Goal: Transaction & Acquisition: Book appointment/travel/reservation

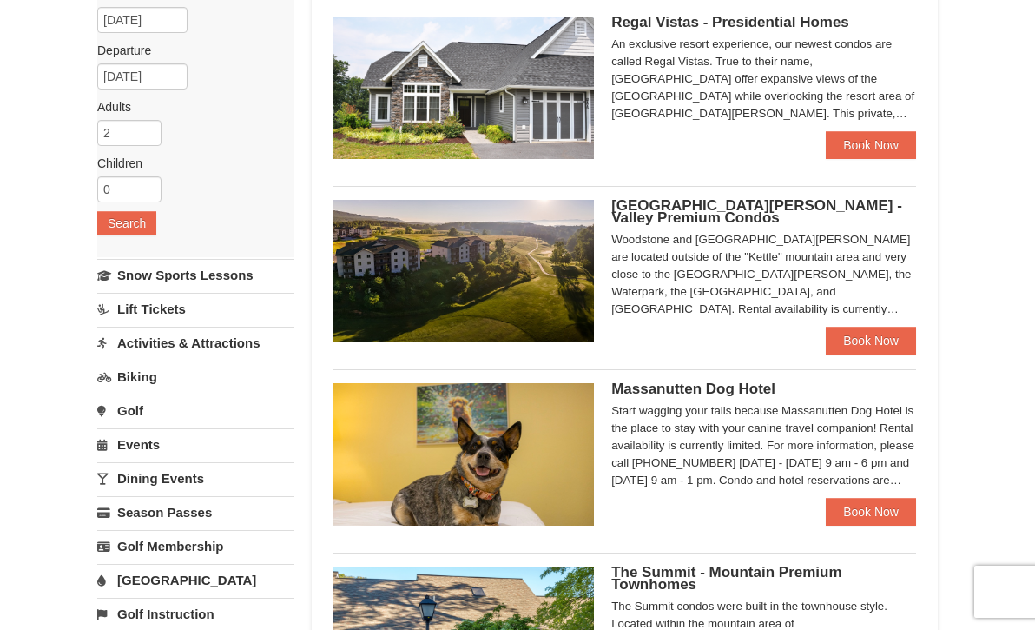
scroll to position [173, 0]
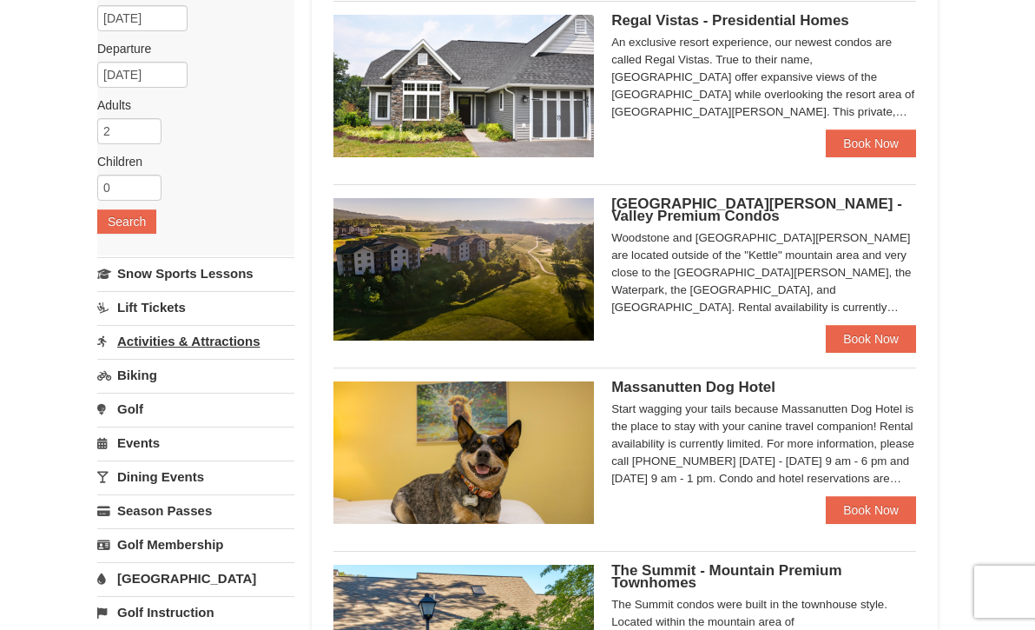
click at [259, 339] on link "Activities & Attractions" at bounding box center [195, 341] width 197 height 32
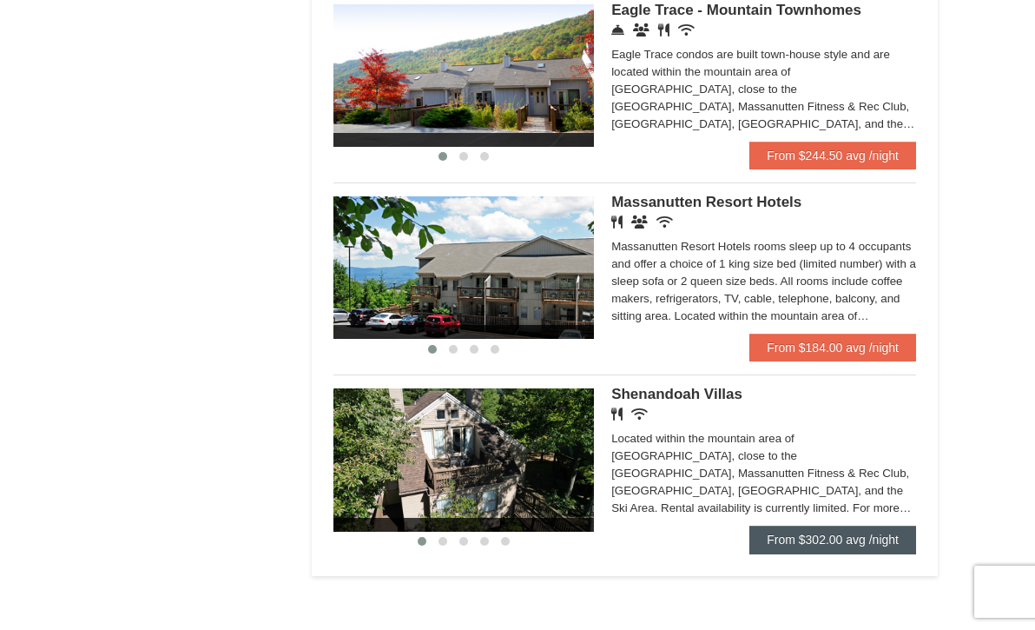
scroll to position [964, 0]
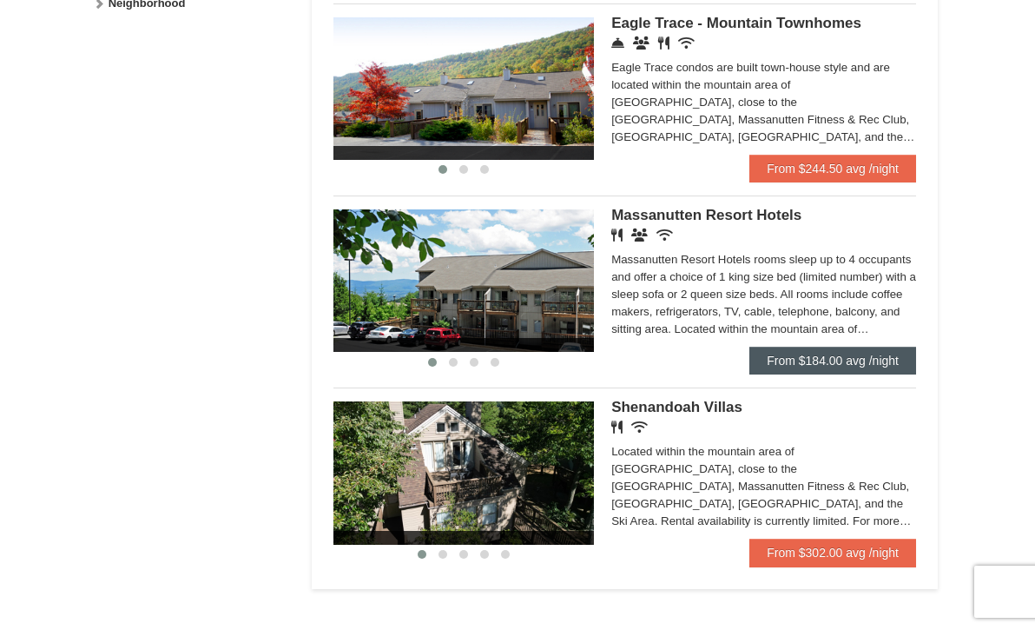
click at [830, 347] on link "From $184.00 avg /night" at bounding box center [833, 361] width 167 height 28
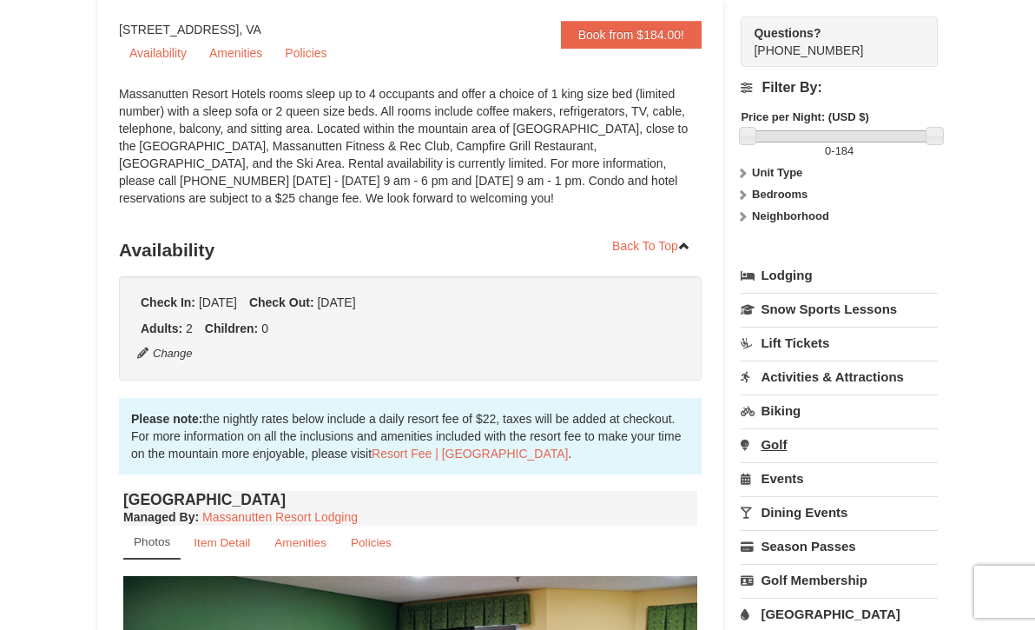
scroll to position [152, 0]
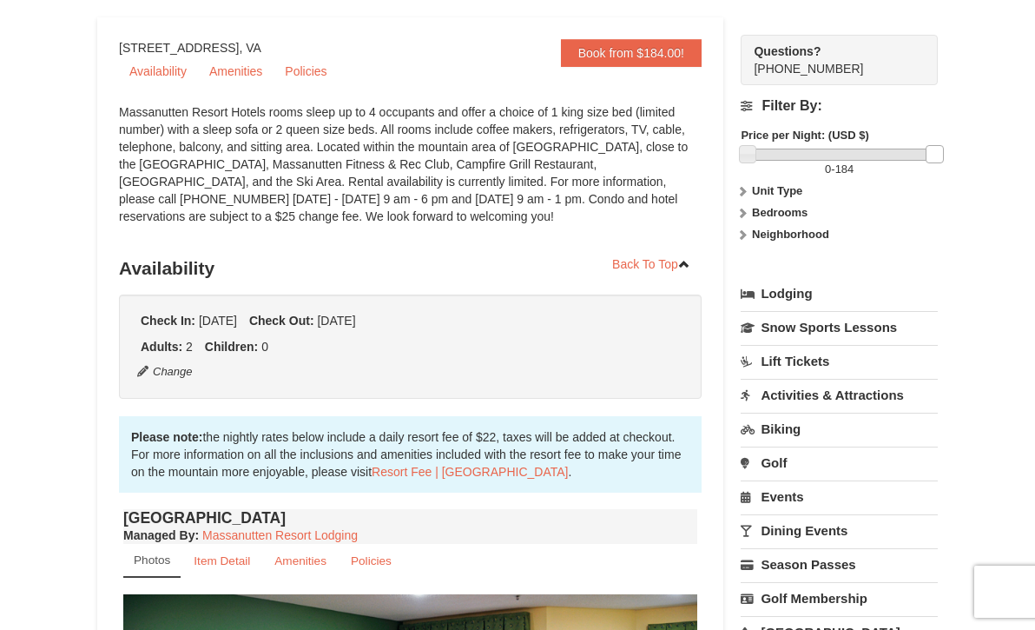
click at [932, 150] on link at bounding box center [934, 153] width 17 height 17
drag, startPoint x: 932, startPoint y: 150, endPoint x: 900, endPoint y: 159, distance: 33.3
click at [900, 159] on link at bounding box center [902, 153] width 17 height 17
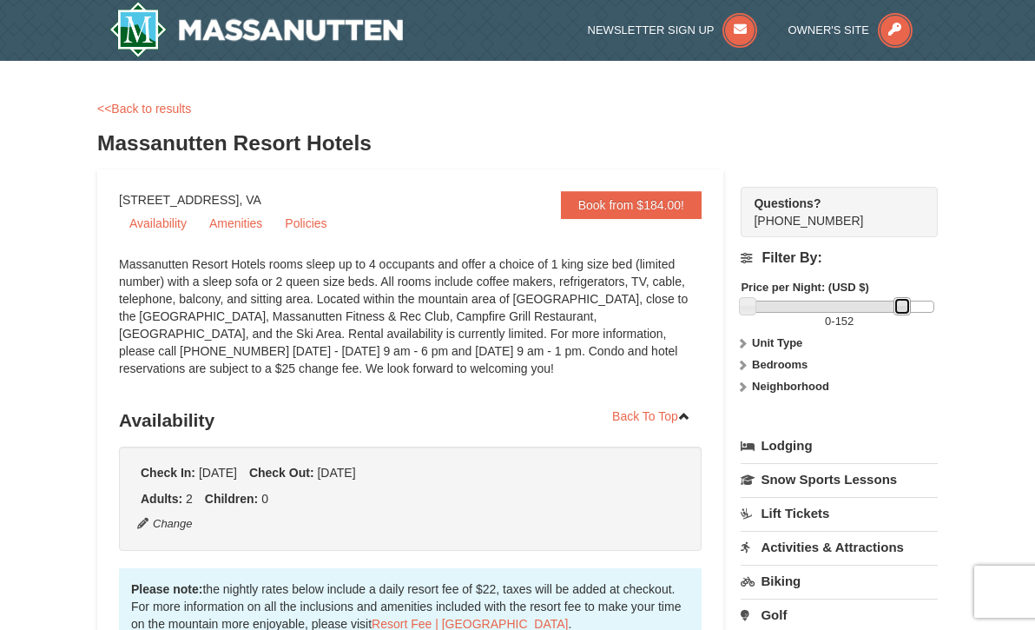
scroll to position [0, 0]
click at [781, 345] on strong "Unit Type" at bounding box center [777, 342] width 50 height 13
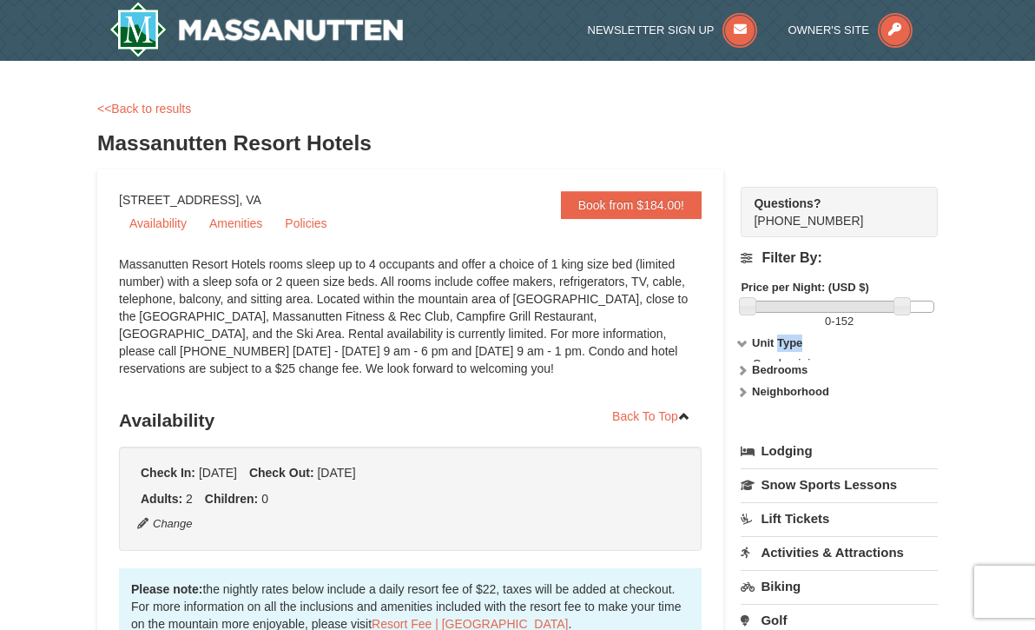
click at [781, 345] on strong "Unit Type" at bounding box center [777, 342] width 50 height 13
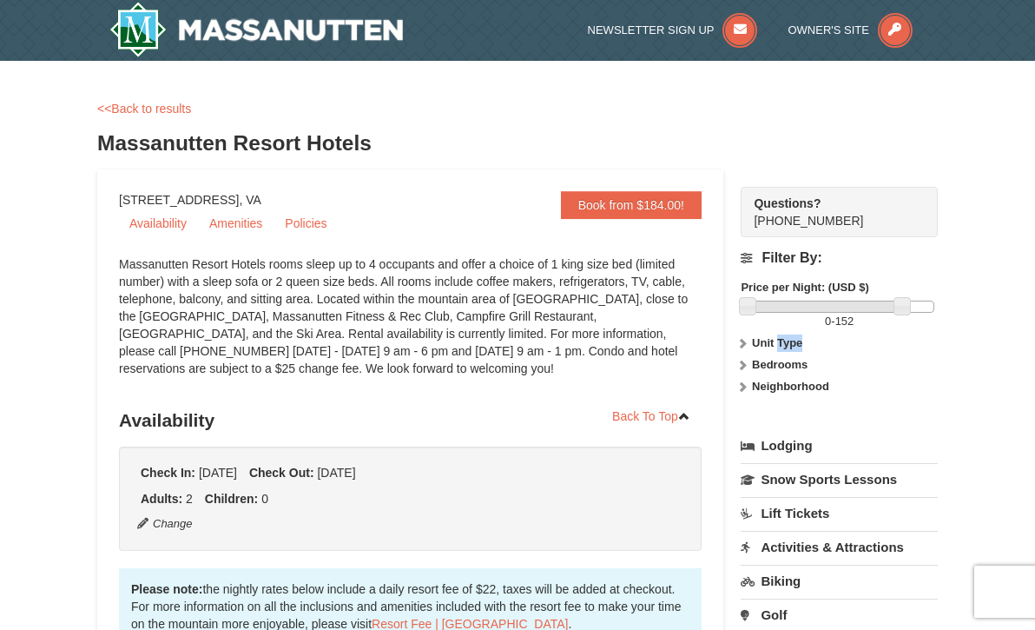
click at [781, 345] on strong "Unit Type" at bounding box center [777, 342] width 50 height 13
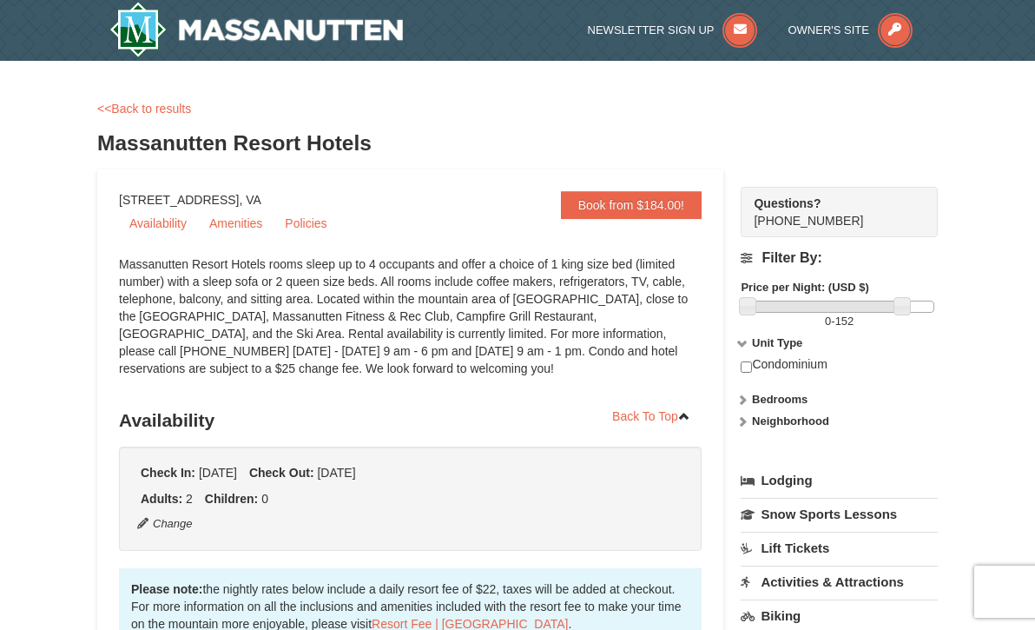
click at [752, 372] on div "Condominium" at bounding box center [839, 373] width 197 height 35
click at [751, 367] on div "Condominium" at bounding box center [839, 373] width 197 height 35
click at [740, 370] on div "Book from $184.00! [STREET_ADDRESS], VA Availability Amenities Policies ‹ › Bac…" at bounding box center [517, 574] width 841 height 810
click at [740, 369] on div "Book from $184.00! [STREET_ADDRESS], VA Availability Amenities Policies ‹ › Bac…" at bounding box center [517, 574] width 841 height 810
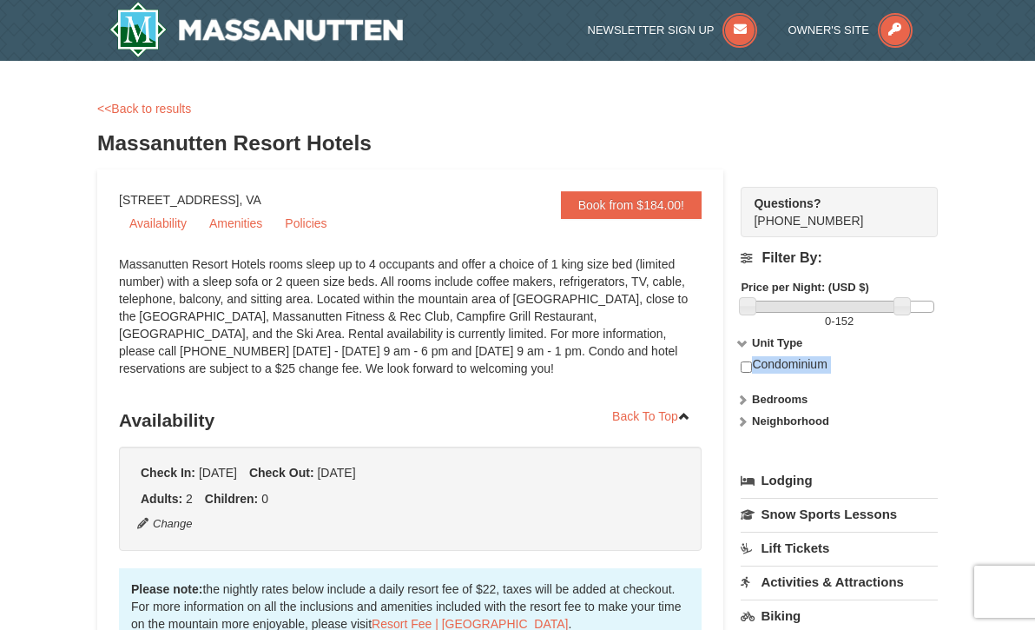
click at [740, 369] on div "Book from $184.00! [STREET_ADDRESS], VA Availability Amenities Policies ‹ › Bac…" at bounding box center [517, 574] width 841 height 810
click at [747, 367] on input "checkbox" at bounding box center [746, 366] width 11 height 11
checkbox input "true"
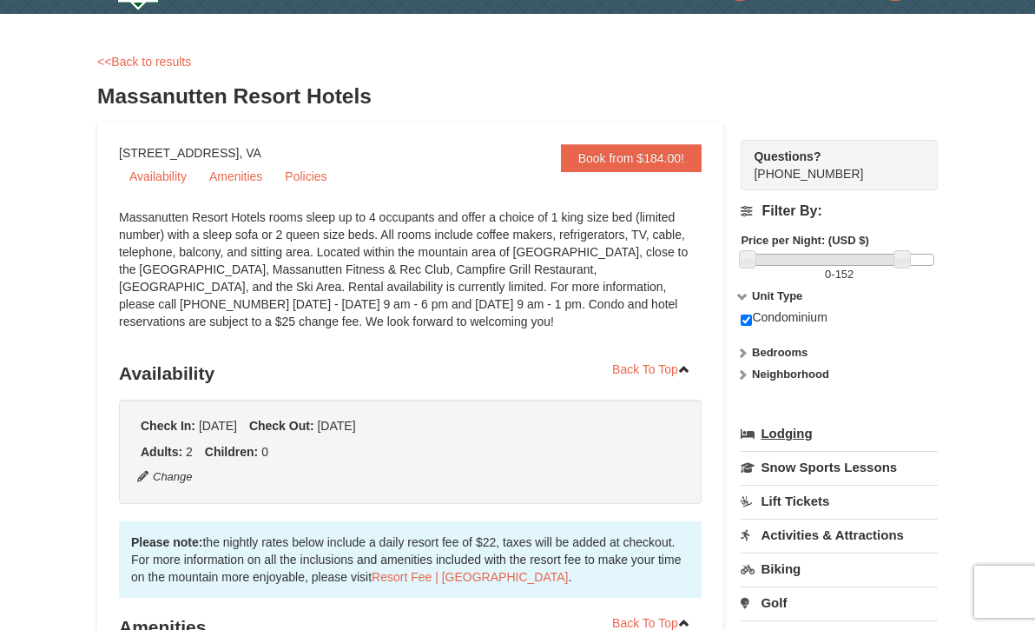
click at [798, 433] on link "Lodging" at bounding box center [839, 433] width 197 height 31
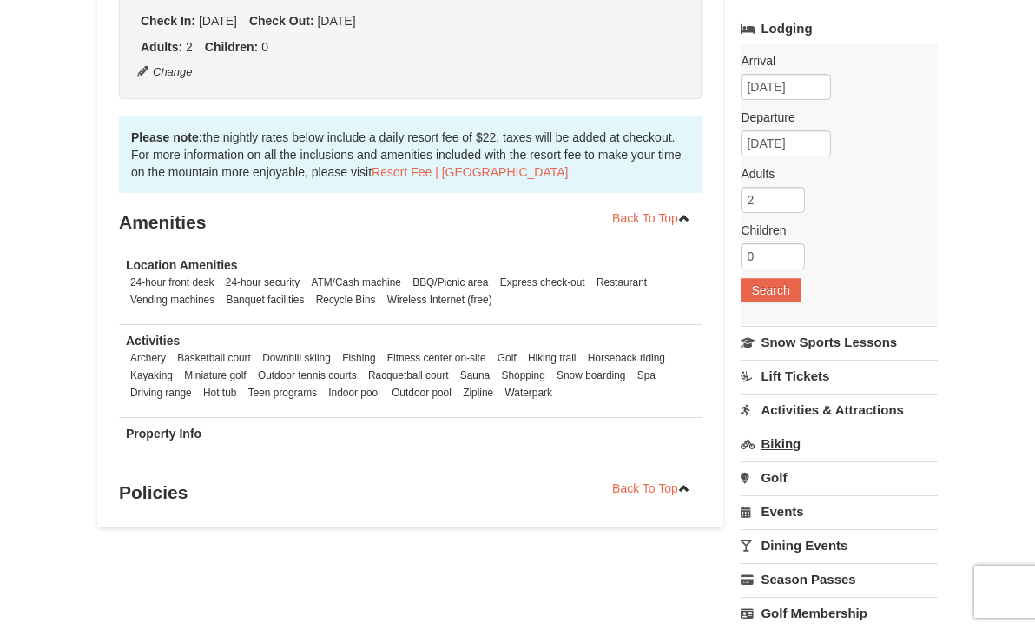
scroll to position [439, 0]
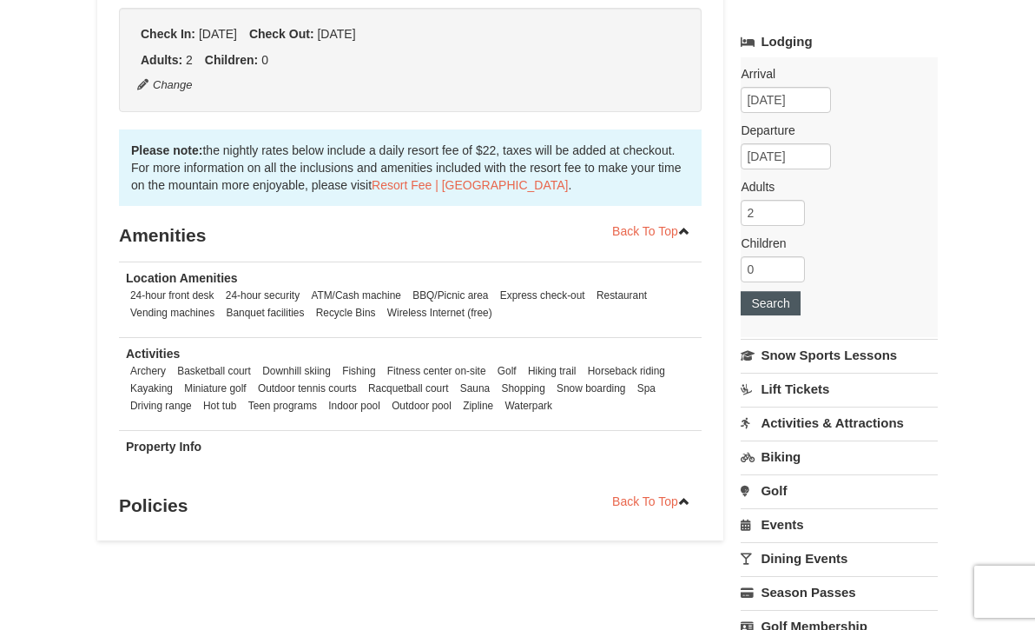
click at [769, 295] on button "Search" at bounding box center [770, 303] width 59 height 24
